Goal: Understand process/instructions: Learn how to perform a task or action

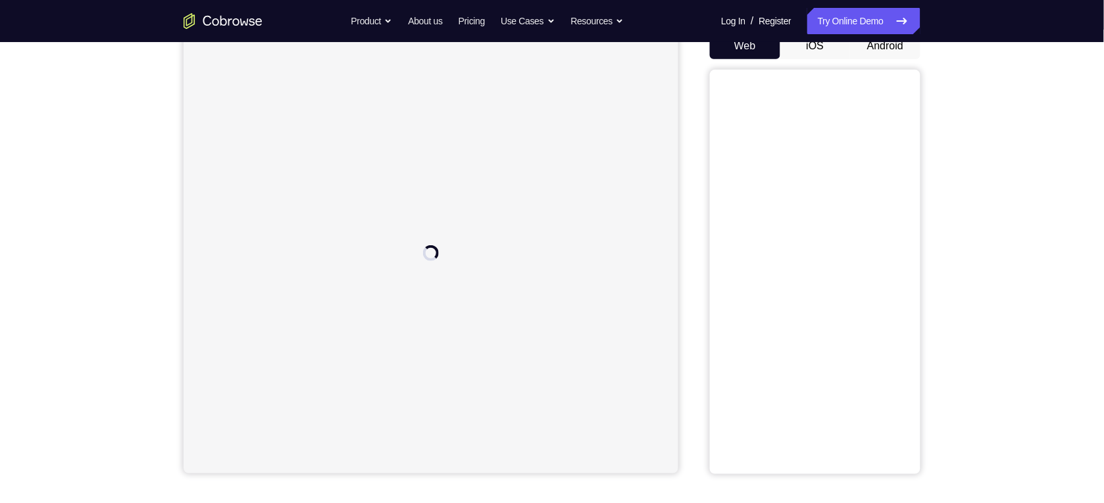
scroll to position [128, 0]
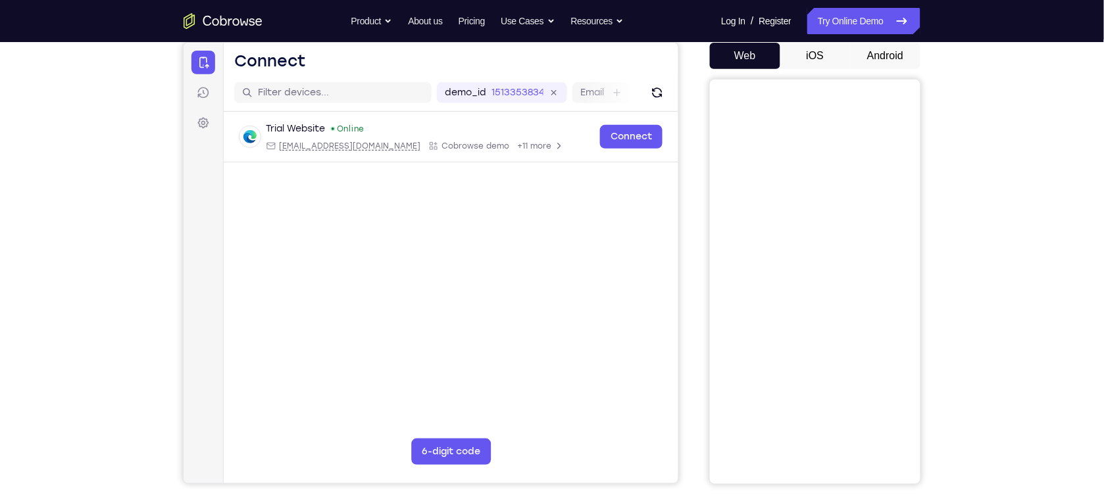
click at [882, 66] on button "Android" at bounding box center [885, 56] width 70 height 26
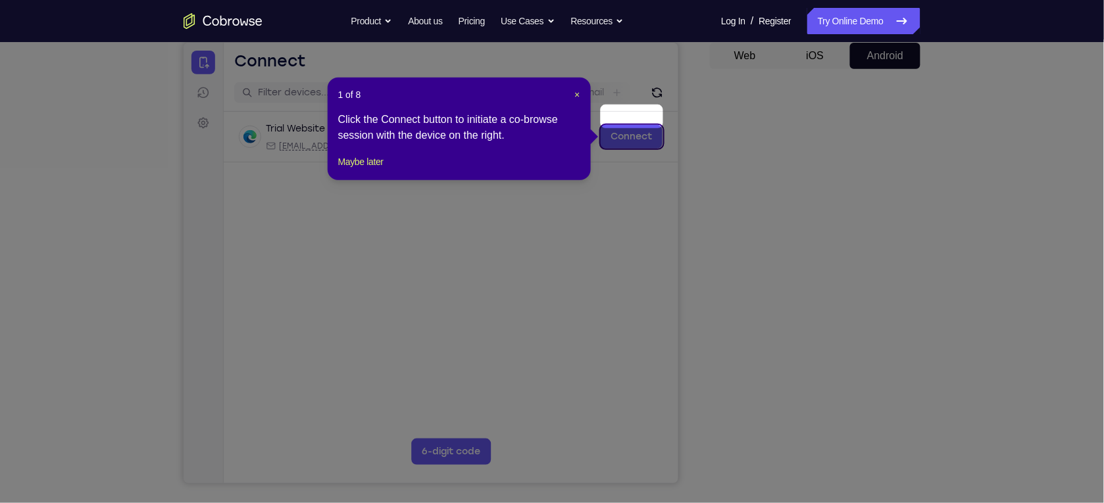
scroll to position [149, 0]
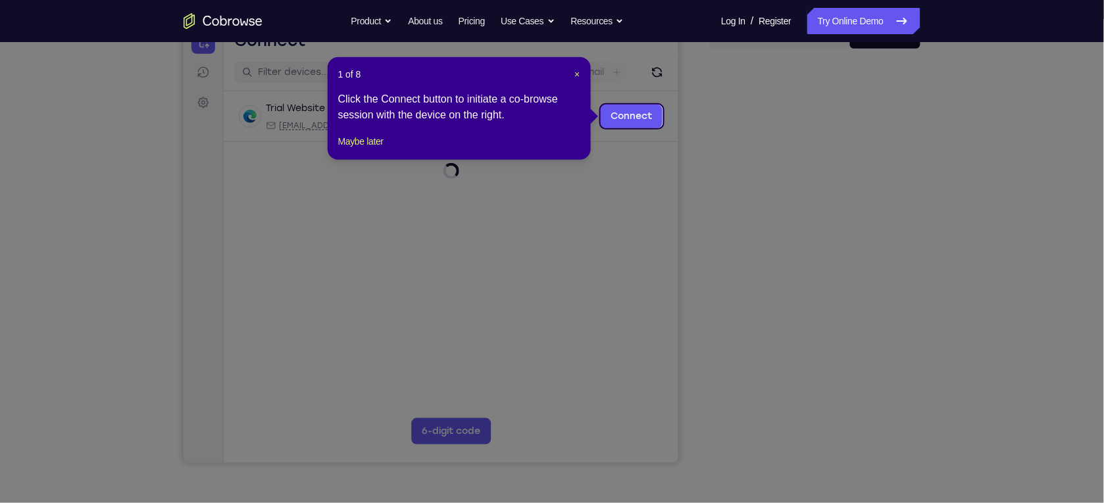
click at [573, 74] on header "1 of 8 ×" at bounding box center [459, 74] width 242 height 13
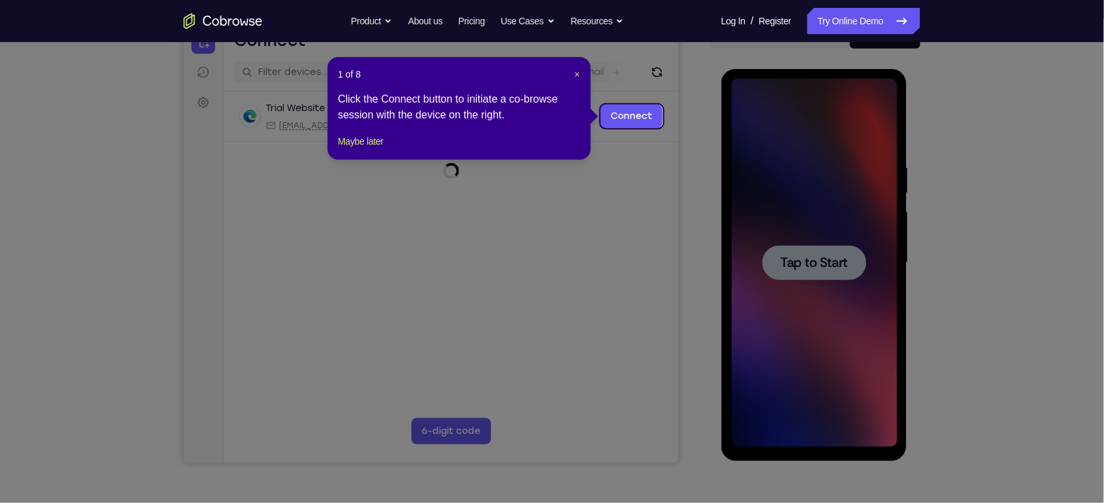
scroll to position [0, 0]
click at [576, 74] on span "×" at bounding box center [577, 74] width 5 height 11
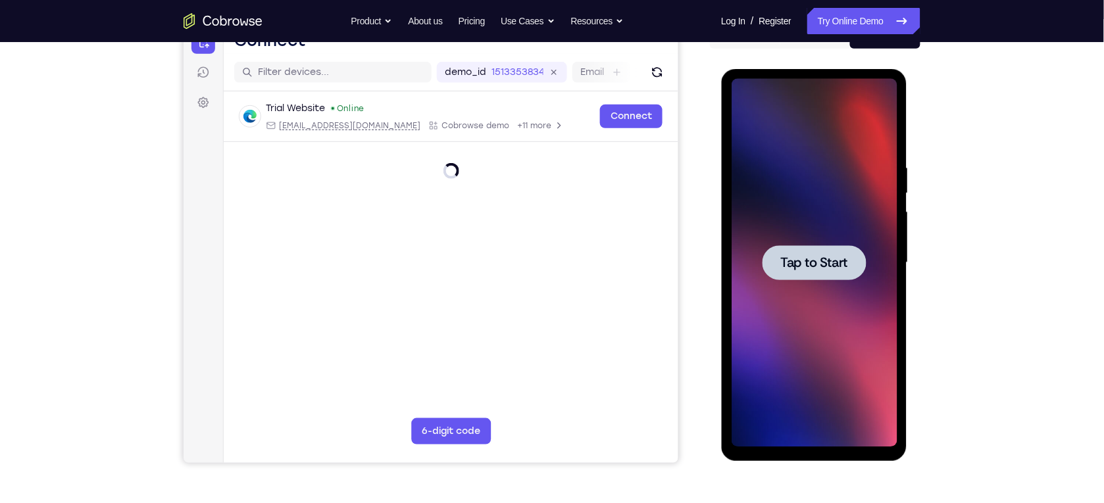
click at [849, 233] on div at bounding box center [814, 262] width 166 height 369
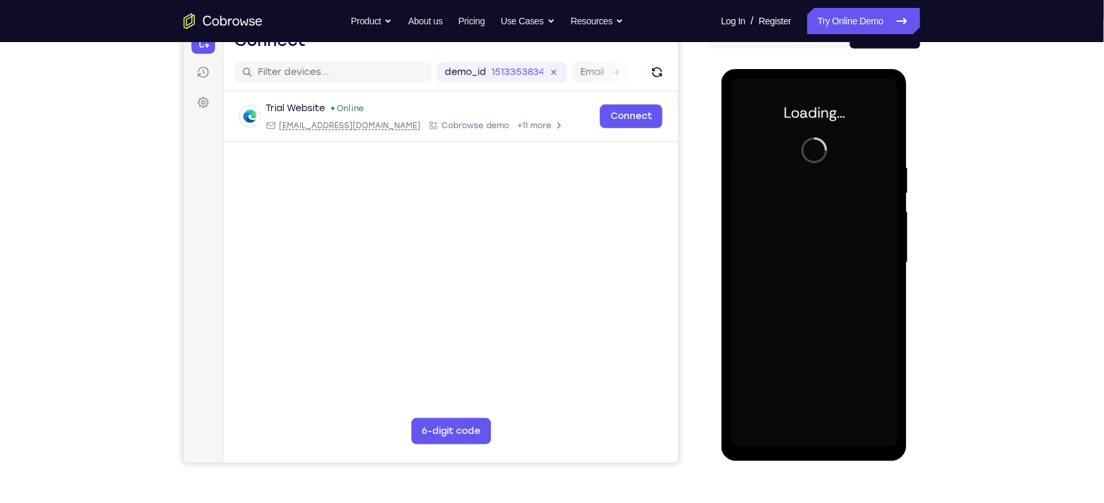
scroll to position [153, 0]
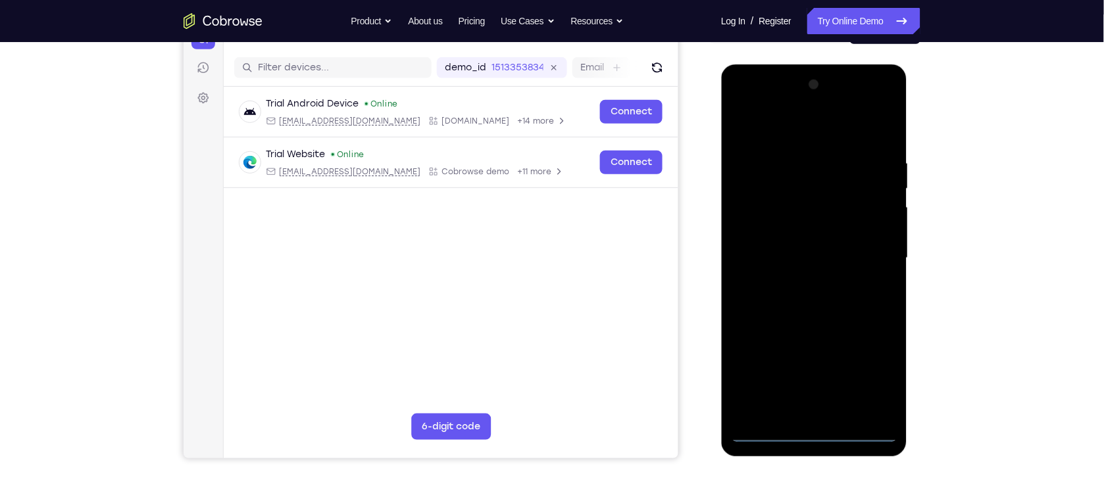
click at [820, 435] on div at bounding box center [814, 258] width 166 height 369
click at [878, 368] on div at bounding box center [814, 258] width 166 height 369
click at [787, 126] on div at bounding box center [814, 258] width 166 height 369
click at [761, 208] on div at bounding box center [814, 258] width 166 height 369
click at [787, 261] on div at bounding box center [814, 258] width 166 height 369
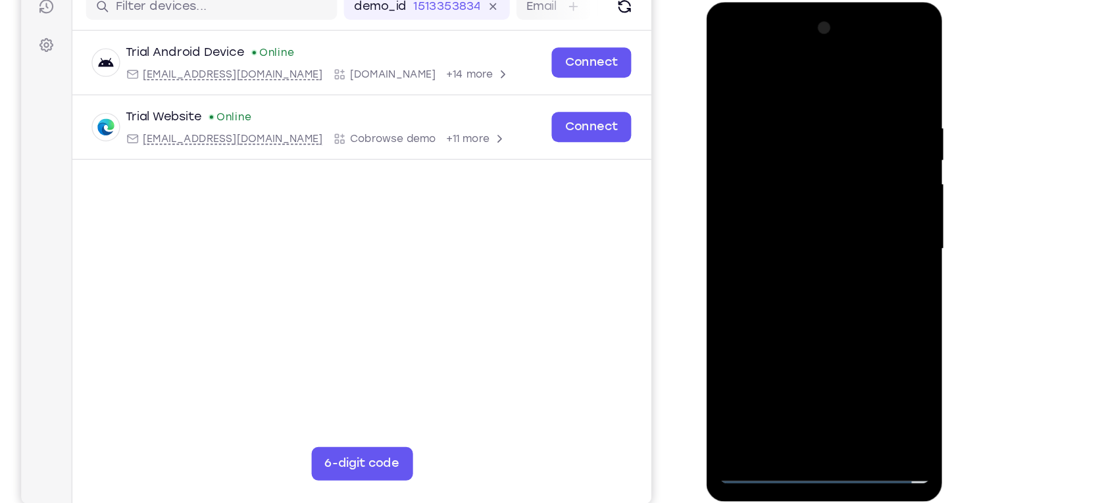
click at [776, 270] on div at bounding box center [799, 196] width 166 height 369
click at [767, 157] on div at bounding box center [799, 196] width 166 height 369
drag, startPoint x: 792, startPoint y: 276, endPoint x: 781, endPoint y: 186, distance: 90.9
click at [781, 186] on div at bounding box center [799, 196] width 166 height 369
drag, startPoint x: 771, startPoint y: 298, endPoint x: 760, endPoint y: 187, distance: 111.7
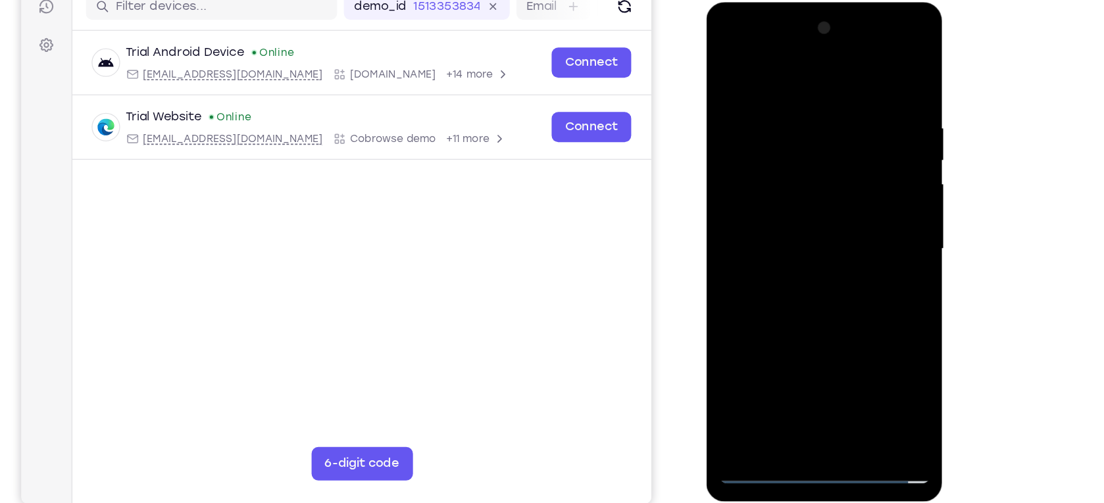
click at [760, 187] on div at bounding box center [799, 196] width 166 height 369
click at [763, 355] on div at bounding box center [799, 196] width 166 height 369
